Goal: Transaction & Acquisition: Purchase product/service

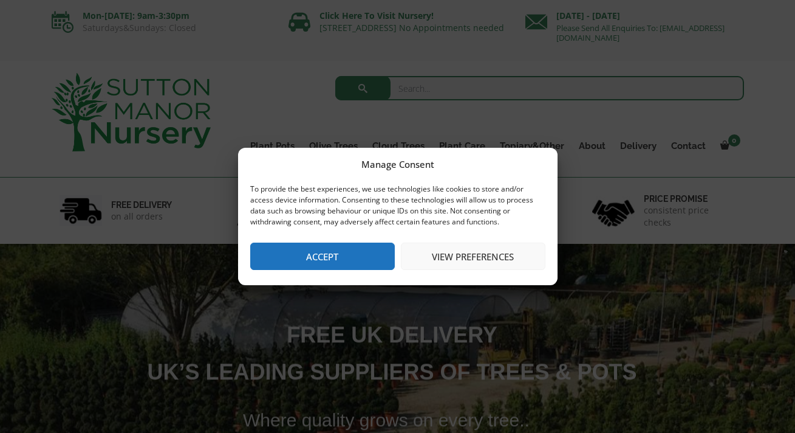
click at [305, 253] on button "Accept" at bounding box center [322, 255] width 145 height 27
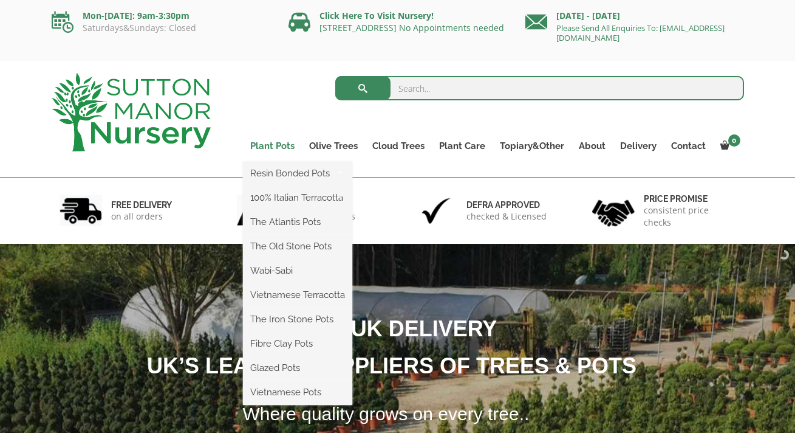
click at [279, 145] on link "Plant Pots" at bounding box center [272, 145] width 59 height 17
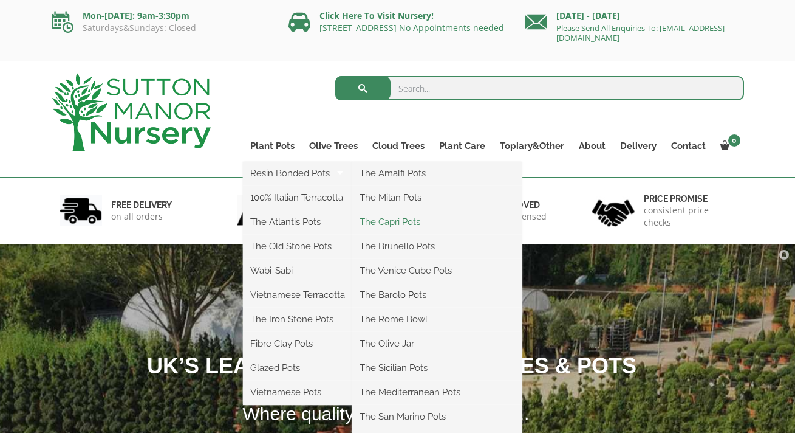
click at [416, 222] on link "The Capri Pots" at bounding box center [436, 222] width 169 height 18
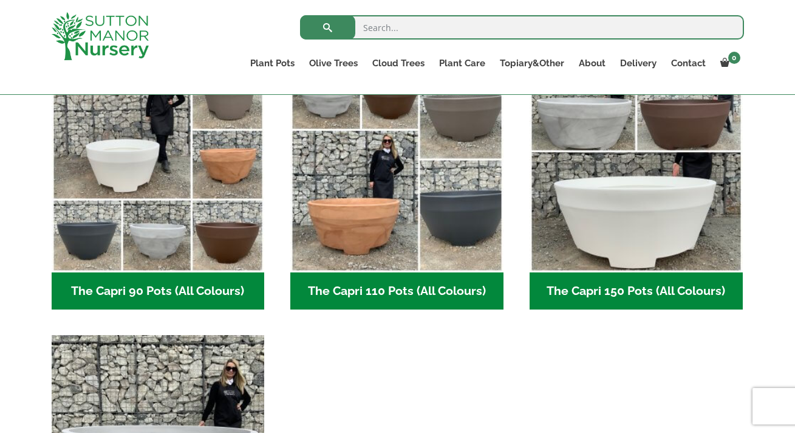
scroll to position [679, 0]
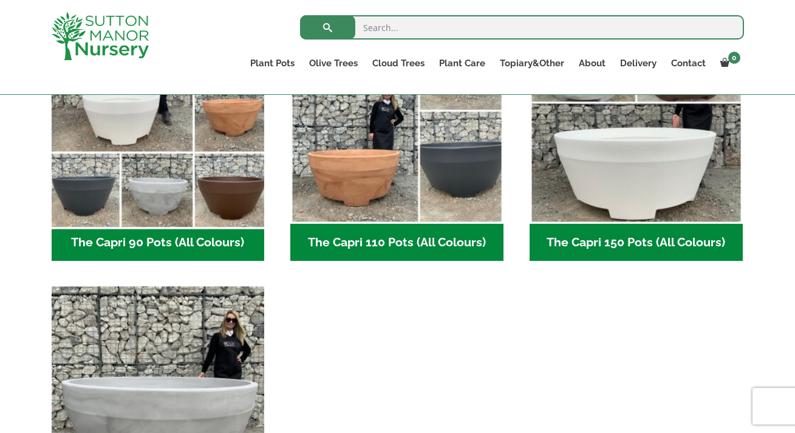
click at [207, 183] on img "Visit product category The Capri 90 Pots (All Colours)" at bounding box center [158, 117] width 224 height 224
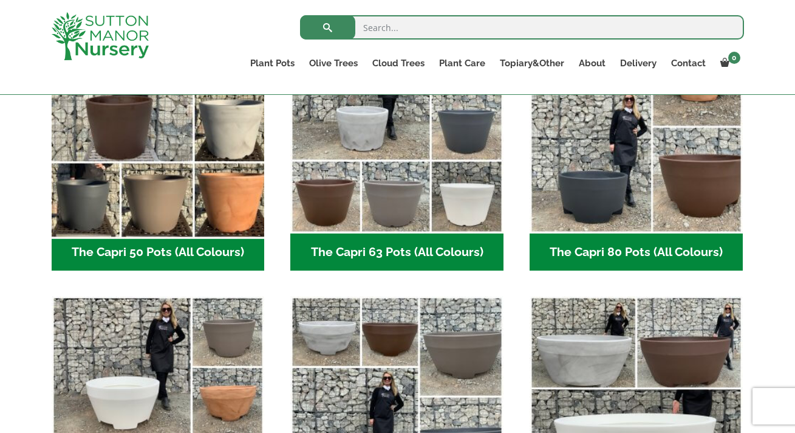
scroll to position [391, 0]
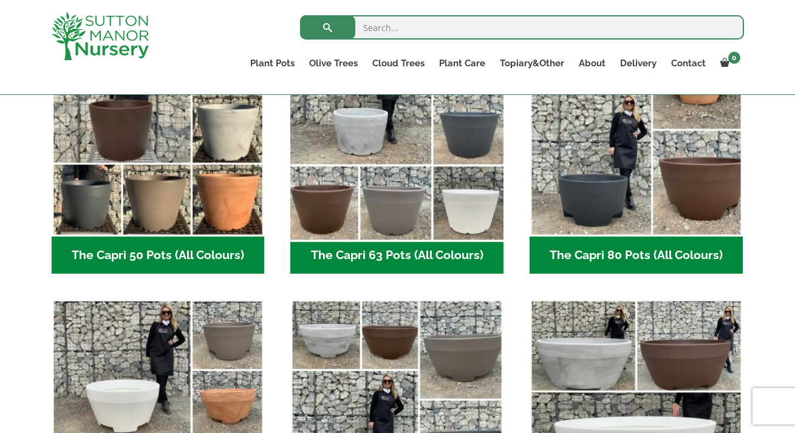
click at [450, 135] on img "Visit product category The Capri 63 Pots (All Colours)" at bounding box center [398, 130] width 224 height 224
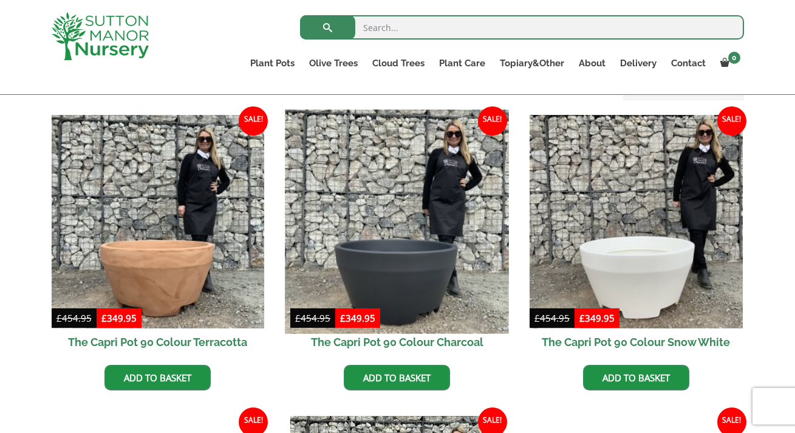
scroll to position [291, 0]
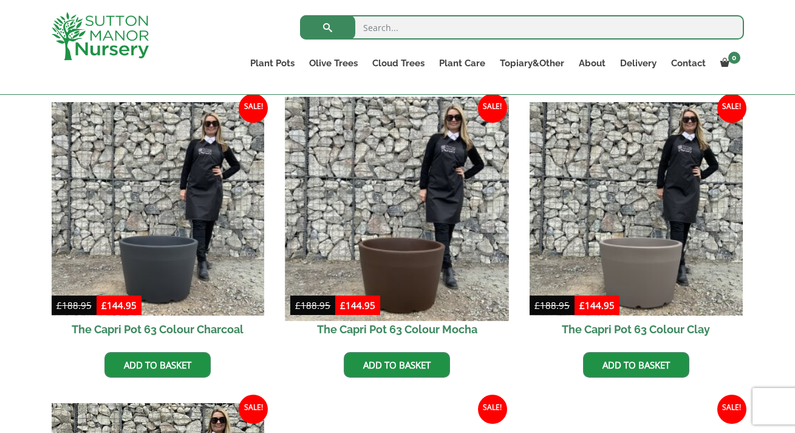
scroll to position [303, 0]
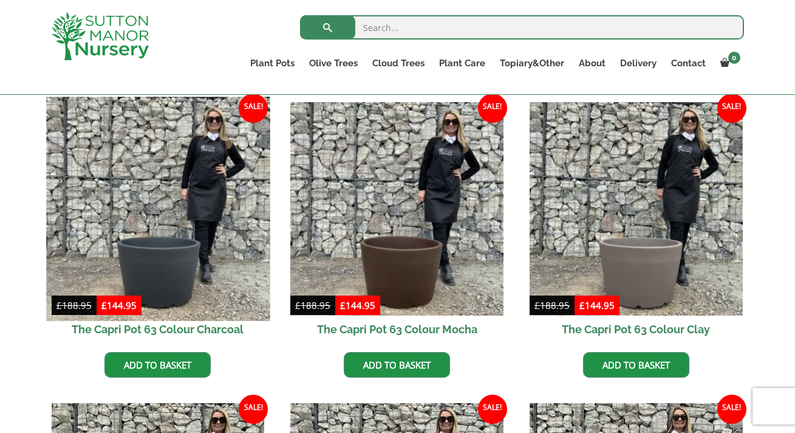
click at [180, 250] on img at bounding box center [158, 209] width 224 height 224
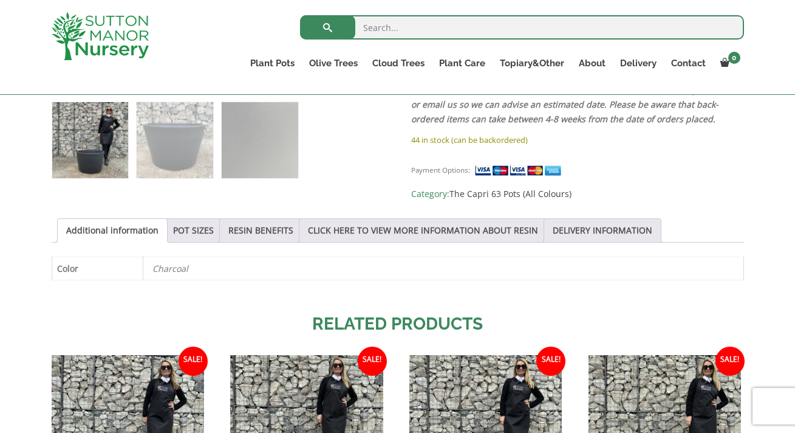
scroll to position [561, 0]
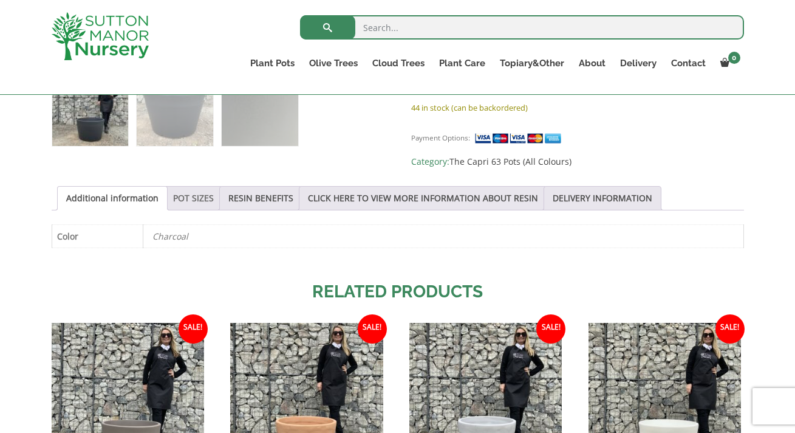
click at [214, 187] on link "POT SIZES" at bounding box center [193, 198] width 41 height 23
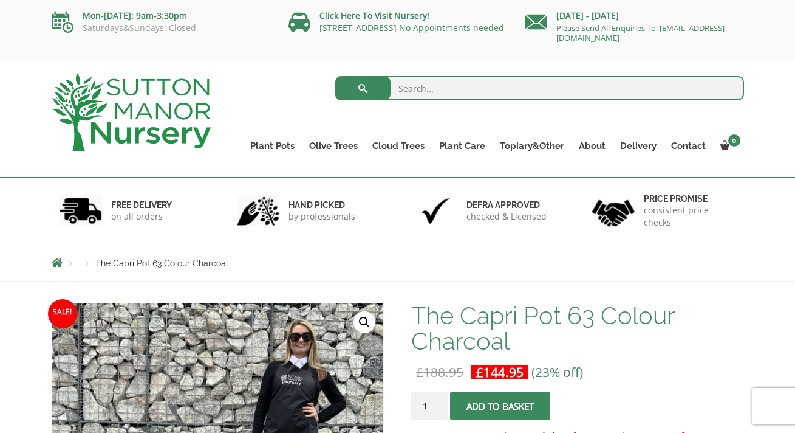
scroll to position [0, 0]
click at [501, 406] on span "submit" at bounding box center [501, 406] width 0 height 0
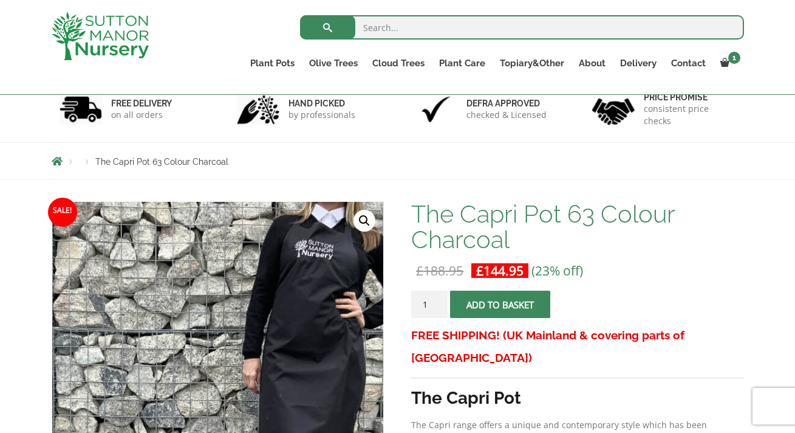
scroll to position [78, 0]
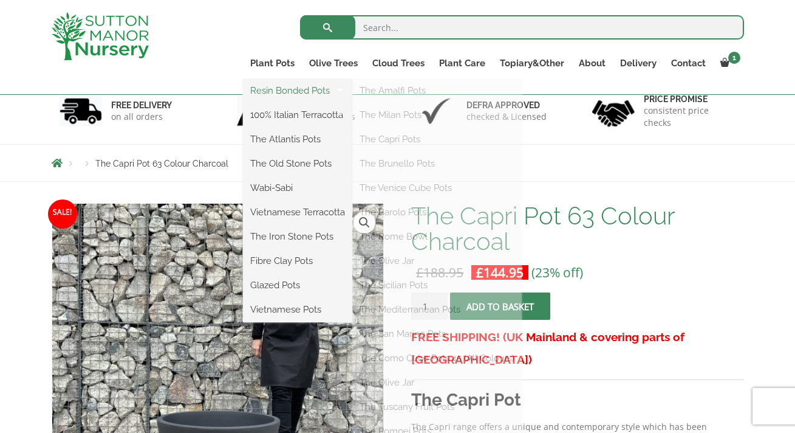
click at [283, 88] on link "Resin Bonded Pots" at bounding box center [297, 90] width 109 height 18
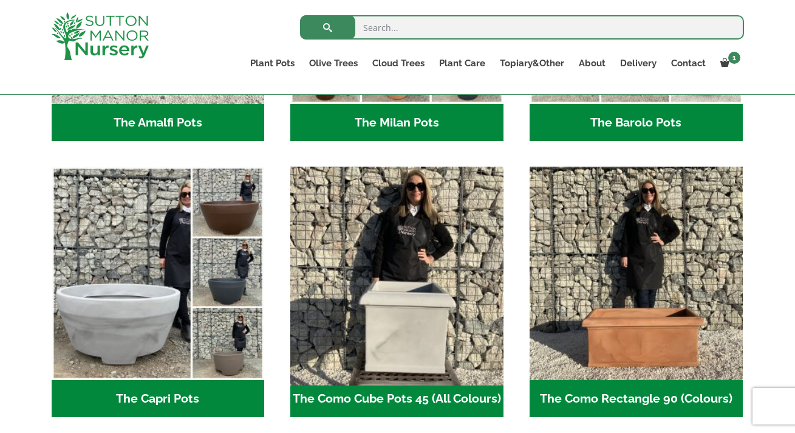
scroll to position [537, 0]
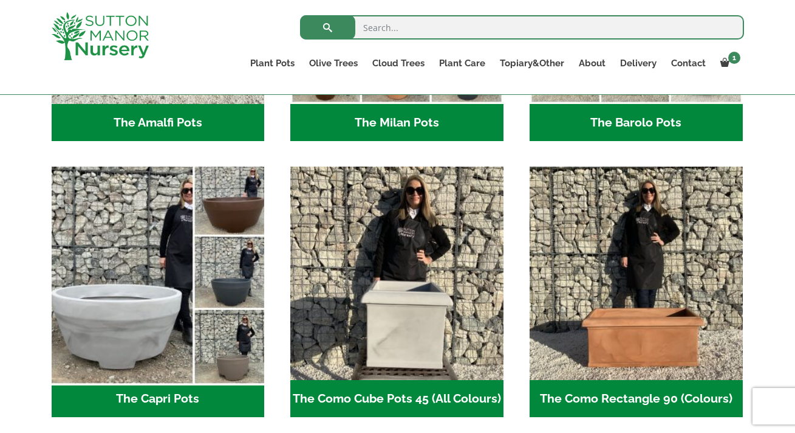
click at [169, 310] on img "Visit product category The Capri Pots" at bounding box center [158, 274] width 224 height 224
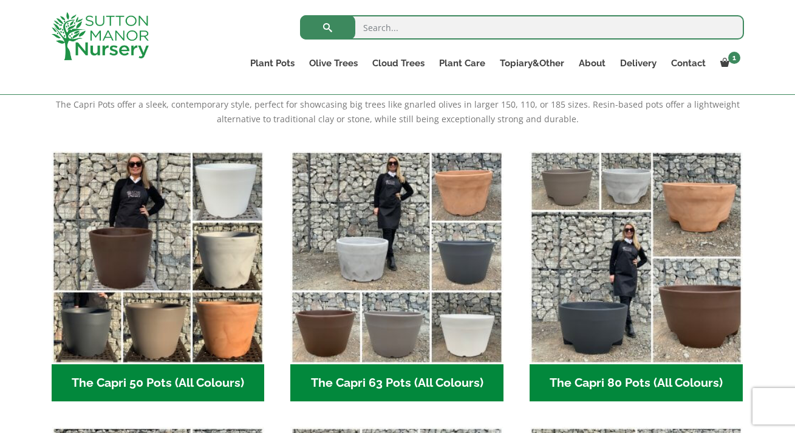
scroll to position [270, 0]
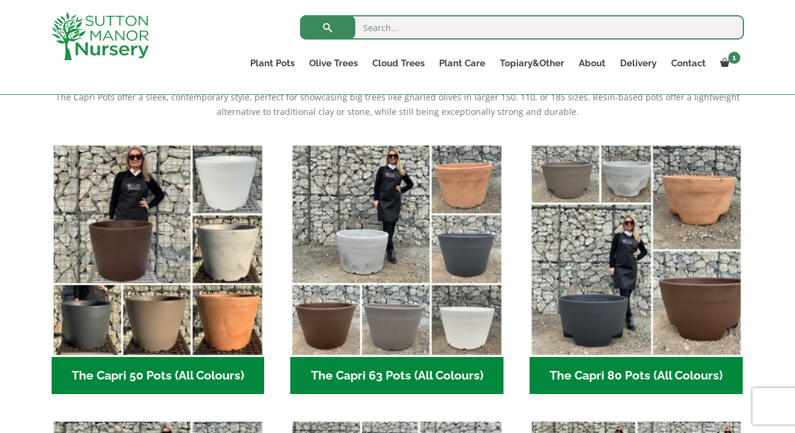
click at [155, 372] on h2 "The Capri 50 Pots (All Colours) (6)" at bounding box center [158, 376] width 213 height 38
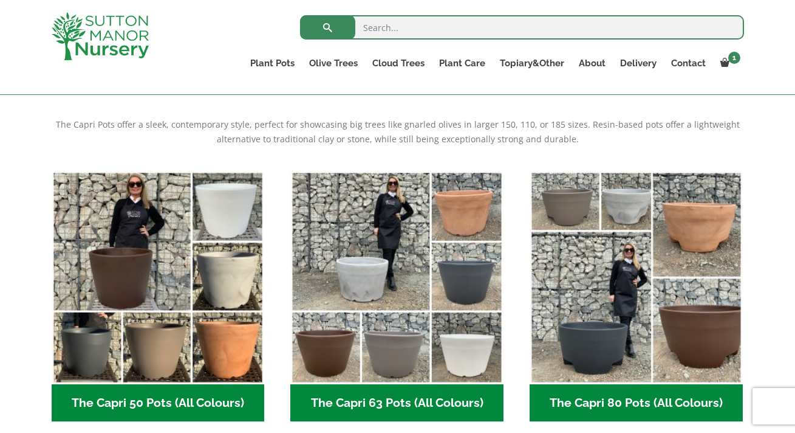
scroll to position [245, 0]
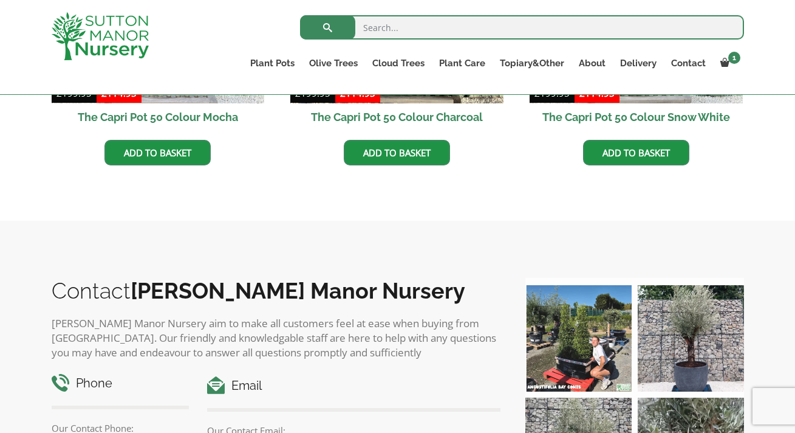
scroll to position [743, 0]
